Goal: Task Accomplishment & Management: Use online tool/utility

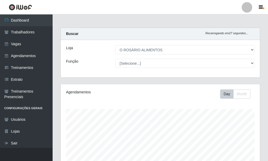
select select "349"
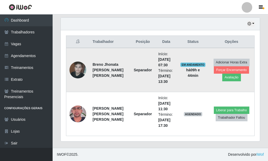
scroll to position [109, 199]
click at [219, 70] on button "Forçar Encerramento" at bounding box center [231, 69] width 35 height 7
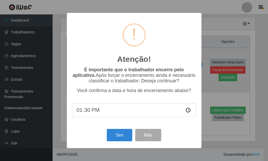
scroll to position [109, 196]
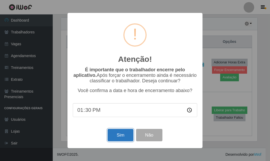
click at [124, 135] on button "Sim" at bounding box center [120, 135] width 26 height 12
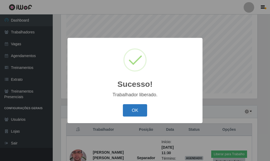
click at [140, 106] on button "OK" at bounding box center [135, 110] width 25 height 12
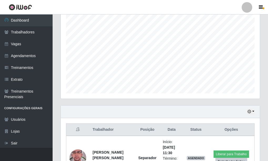
scroll to position [139, 0]
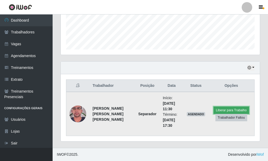
click at [214, 109] on button "Liberar para Trabalho" at bounding box center [232, 110] width 36 height 7
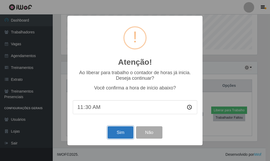
click at [122, 136] on button "Sim" at bounding box center [120, 132] width 26 height 12
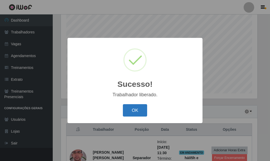
click at [132, 111] on button "OK" at bounding box center [135, 110] width 25 height 12
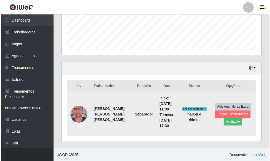
scroll to position [139, 0]
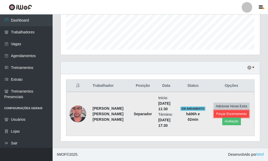
click at [216, 112] on button "Forçar Encerramento" at bounding box center [231, 113] width 35 height 7
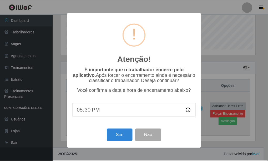
scroll to position [109, 196]
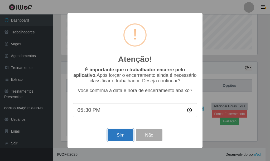
click at [119, 139] on button "Sim" at bounding box center [120, 135] width 26 height 12
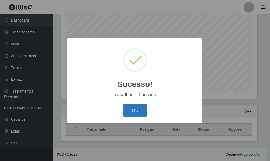
click at [137, 113] on button "OK" at bounding box center [135, 110] width 25 height 12
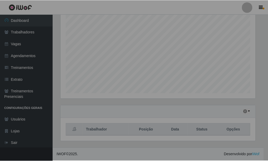
scroll to position [109, 199]
